Goal: Task Accomplishment & Management: Use online tool/utility

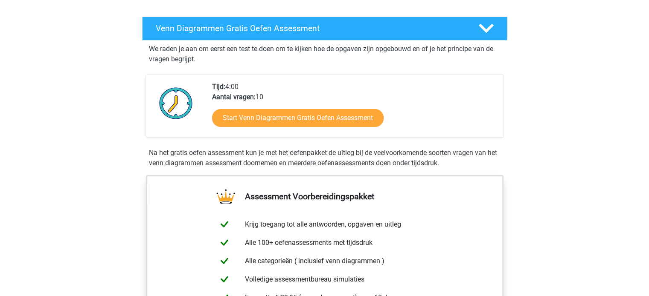
scroll to position [136, 0]
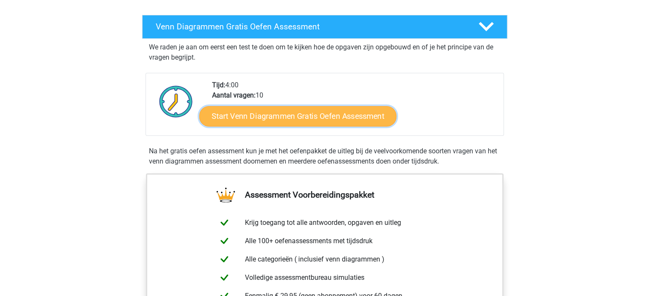
click at [295, 109] on link "Start Venn Diagrammen Gratis Oefen Assessment" at bounding box center [297, 116] width 197 height 20
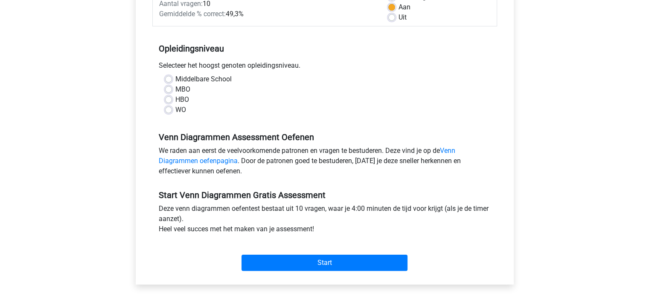
scroll to position [142, 0]
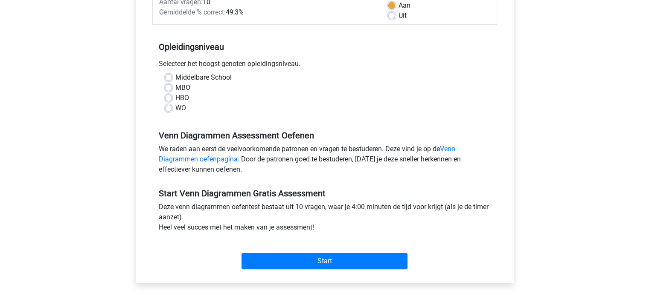
click at [334, 252] on div "Start" at bounding box center [324, 255] width 345 height 30
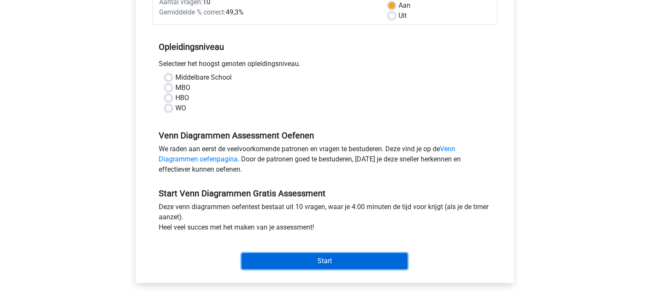
click at [334, 256] on input "Start" at bounding box center [324, 261] width 166 height 16
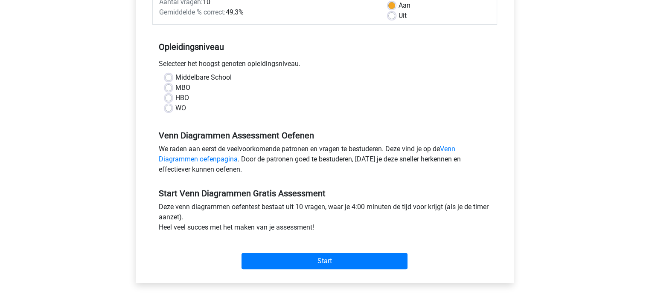
click at [303, 129] on div "Venn Diagrammen Assessment Oefenen We raden aan eerst de veelvoorkomende patron…" at bounding box center [324, 149] width 345 height 58
click at [173, 75] on div "Middelbare School" at bounding box center [324, 77] width 319 height 10
click at [175, 77] on label "Middelbare School" at bounding box center [203, 77] width 56 height 10
click at [170, 77] on input "Middelbare School" at bounding box center [168, 76] width 7 height 9
radio input "true"
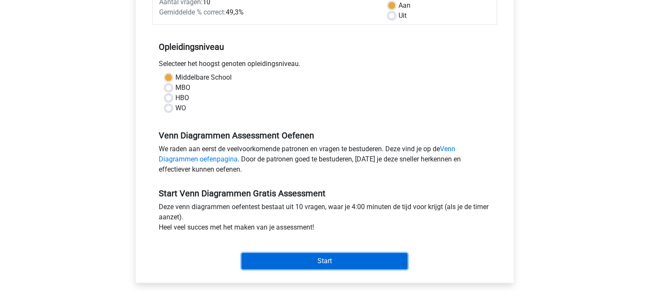
click at [313, 260] on input "Start" at bounding box center [324, 261] width 166 height 16
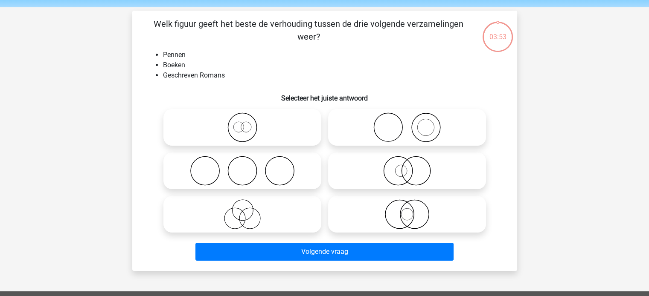
scroll to position [29, 0]
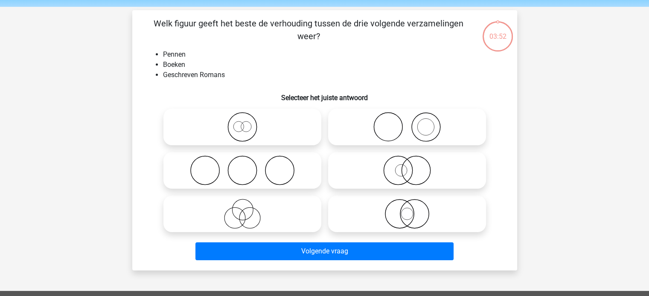
click at [261, 221] on icon at bounding box center [242, 214] width 151 height 30
click at [248, 210] on input "radio" at bounding box center [245, 207] width 6 height 6
radio input "true"
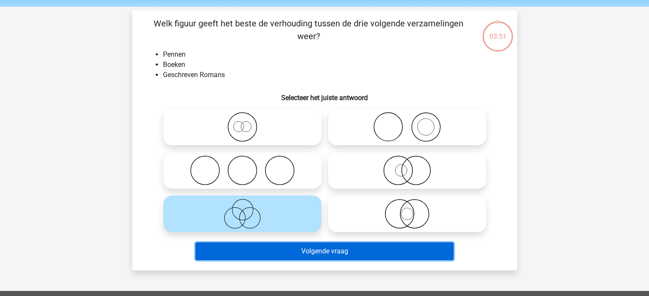
click at [290, 253] on button "Volgende vraag" at bounding box center [324, 252] width 258 height 18
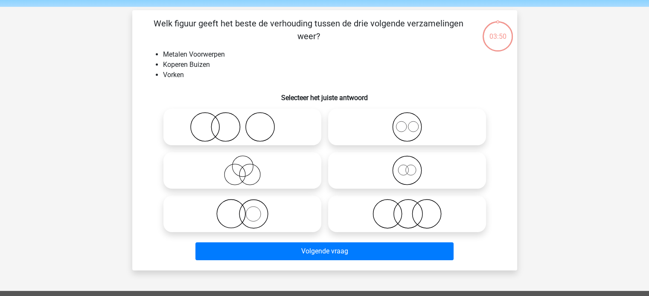
scroll to position [39, 0]
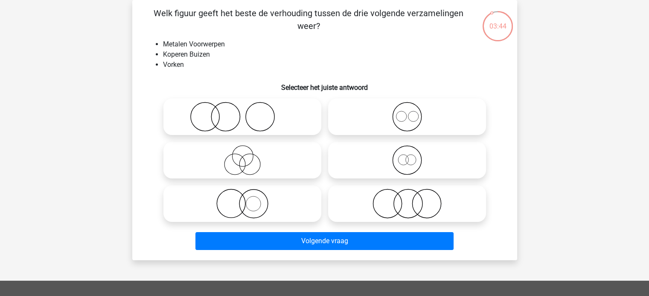
click at [273, 162] on icon at bounding box center [242, 160] width 151 height 30
click at [248, 156] on input "radio" at bounding box center [245, 154] width 6 height 6
radio input "true"
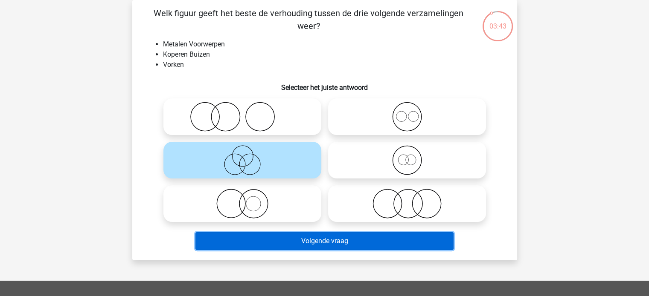
click at [292, 235] on button "Volgende vraag" at bounding box center [324, 241] width 258 height 18
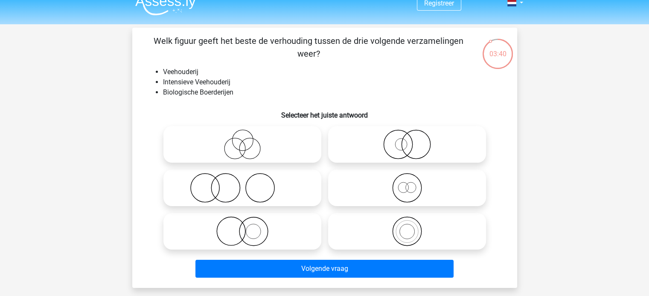
scroll to position [18, 0]
